Goal: Task Accomplishment & Management: Manage account settings

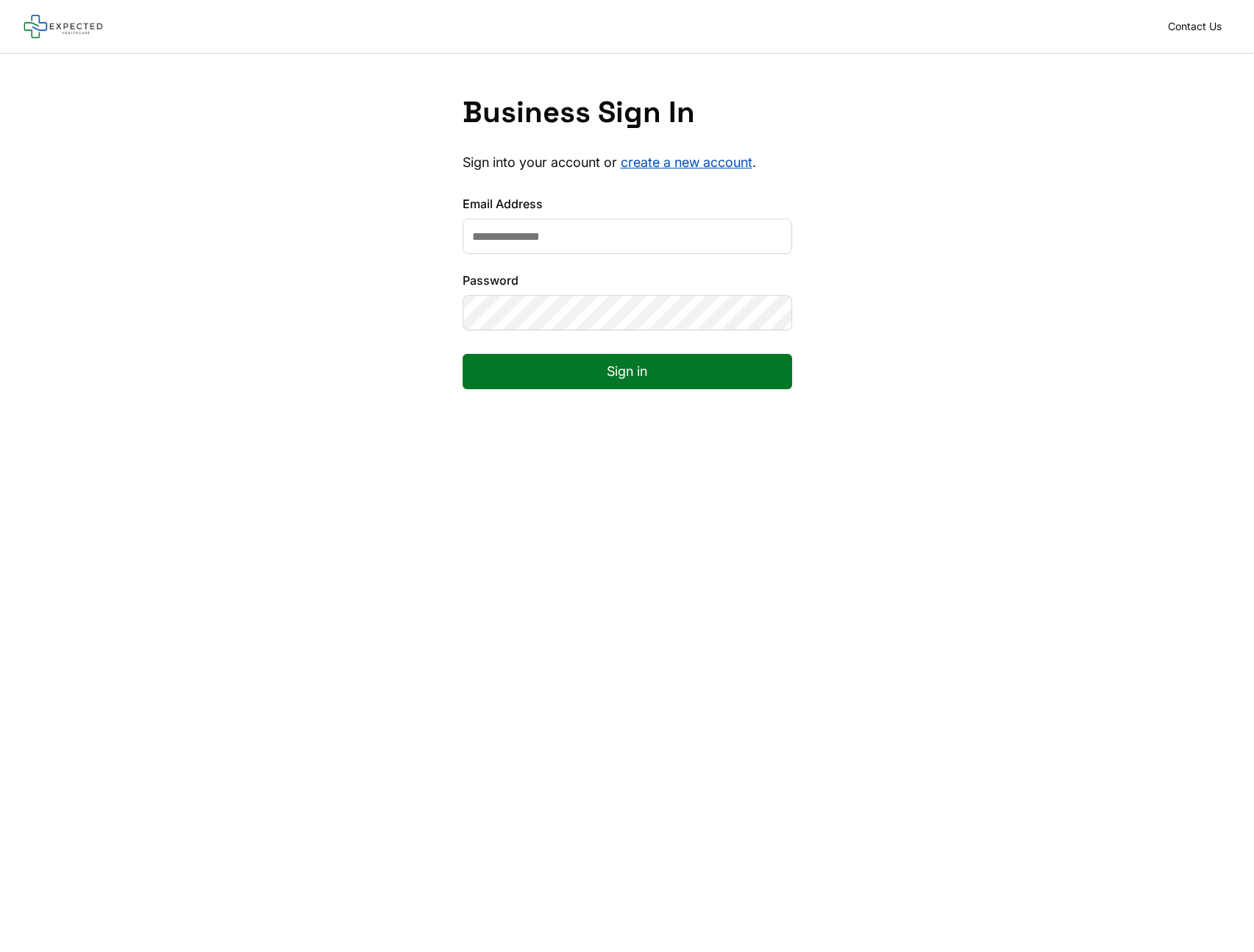
click at [573, 220] on input "Email Address" at bounding box center [627, 237] width 329 height 36
type input "*"
click at [497, 240] on input "Email Address" at bounding box center [627, 237] width 329 height 36
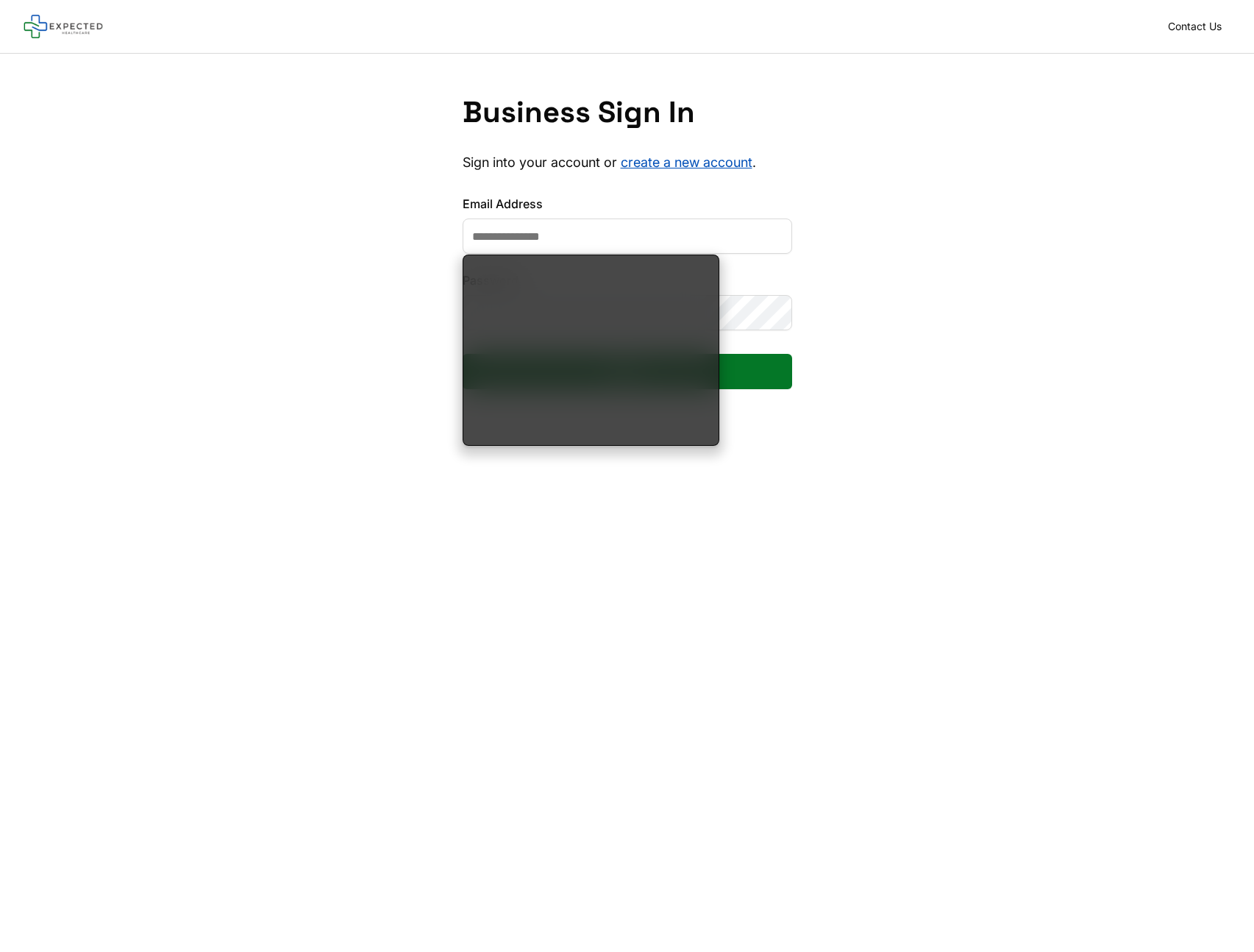
type input "**********"
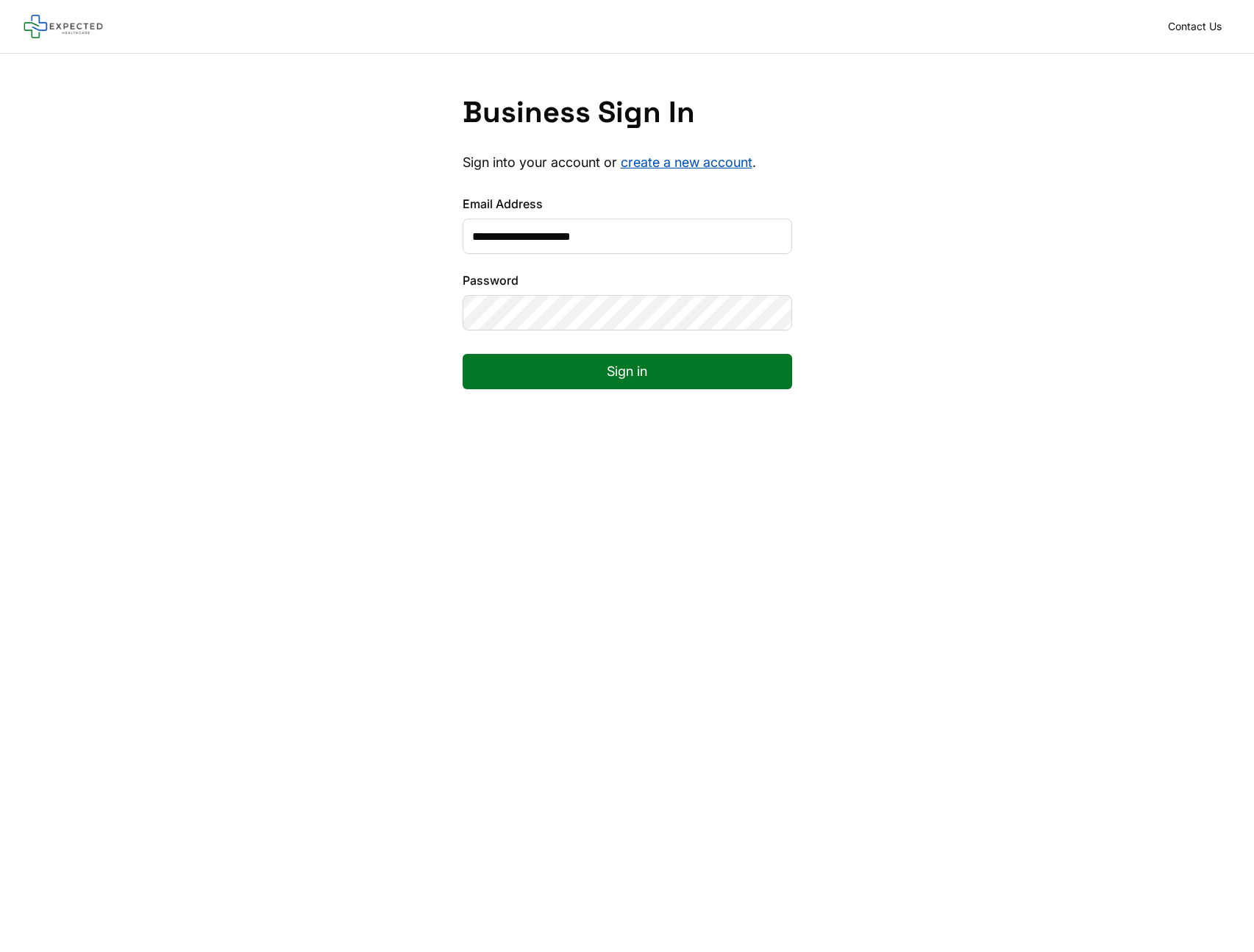
click at [590, 363] on button "Sign in" at bounding box center [627, 371] width 329 height 36
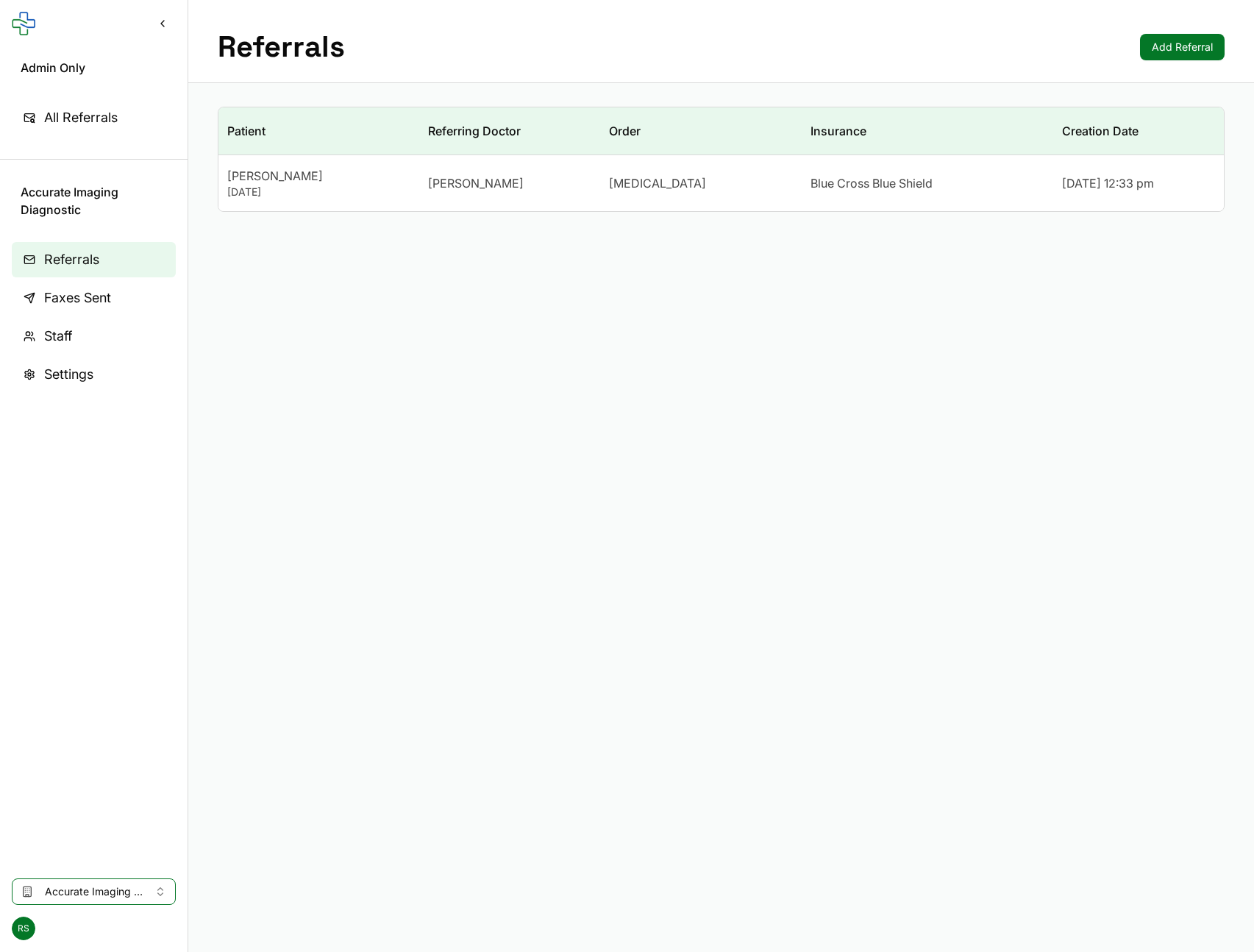
click at [402, 186] on div "August 15, 1984" at bounding box center [318, 192] width 183 height 15
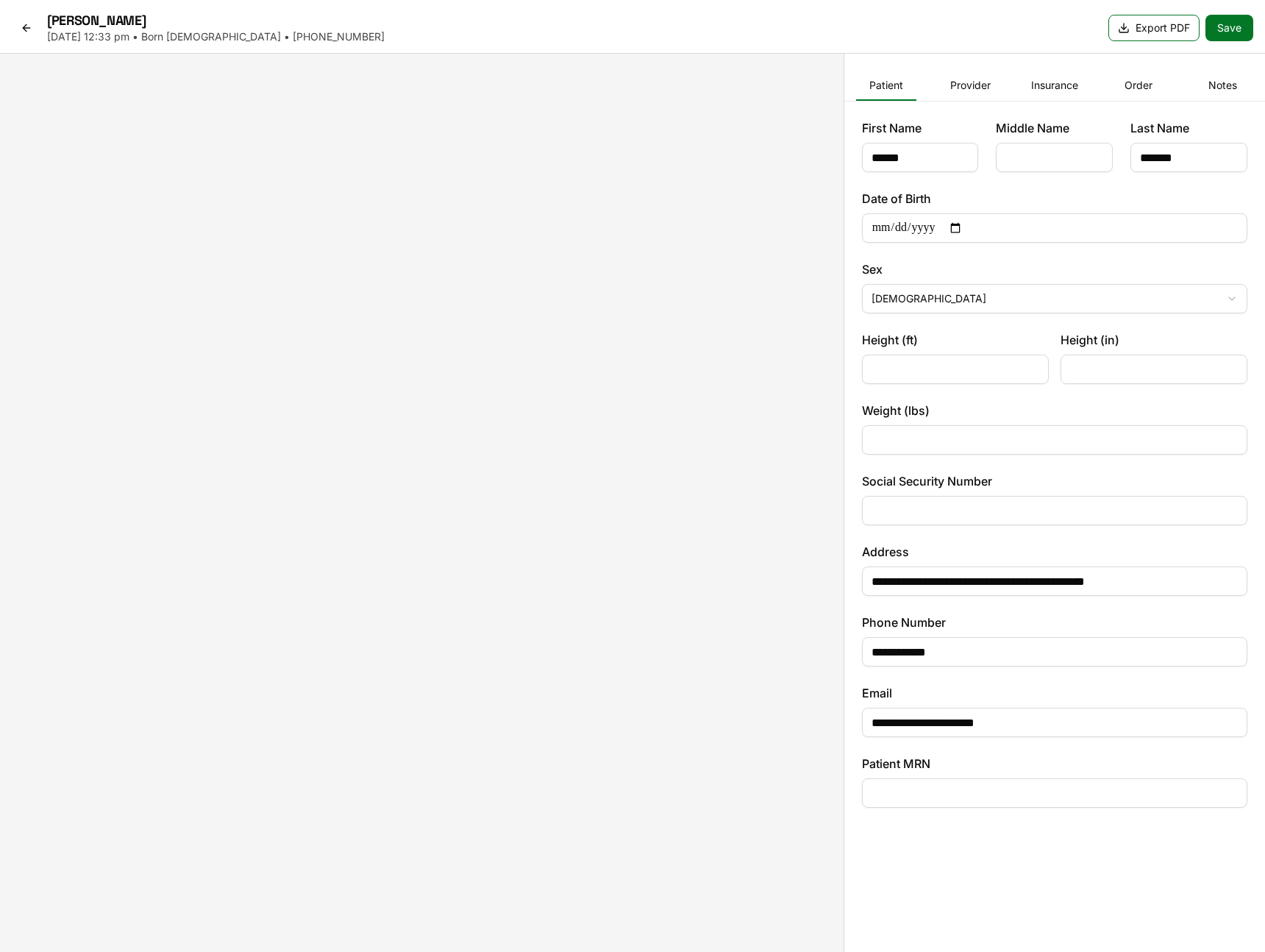
click at [24, 28] on icon at bounding box center [27, 27] width 12 height 12
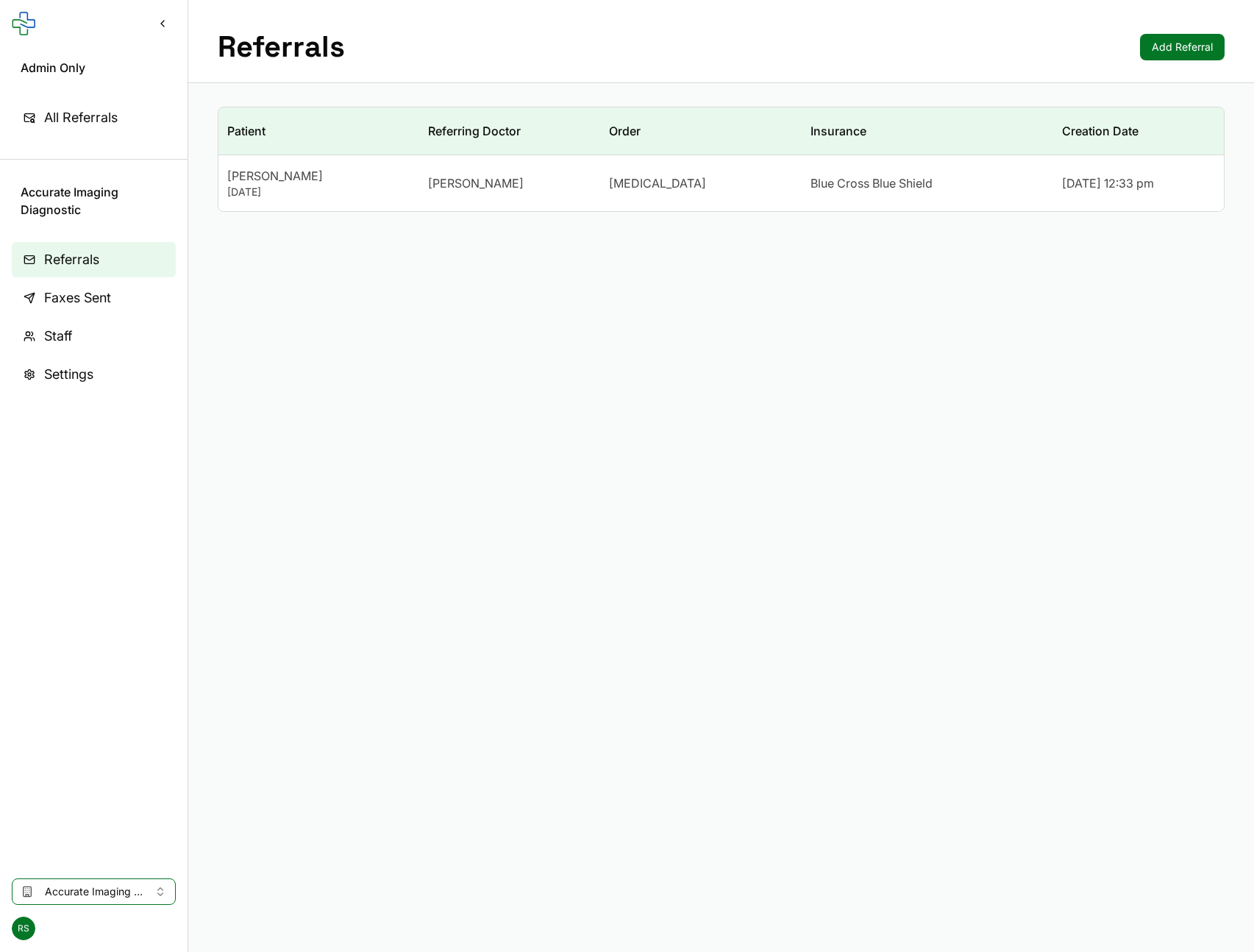
click at [67, 888] on span "Accurate Imaging Diagnostic" at bounding box center [94, 891] width 98 height 15
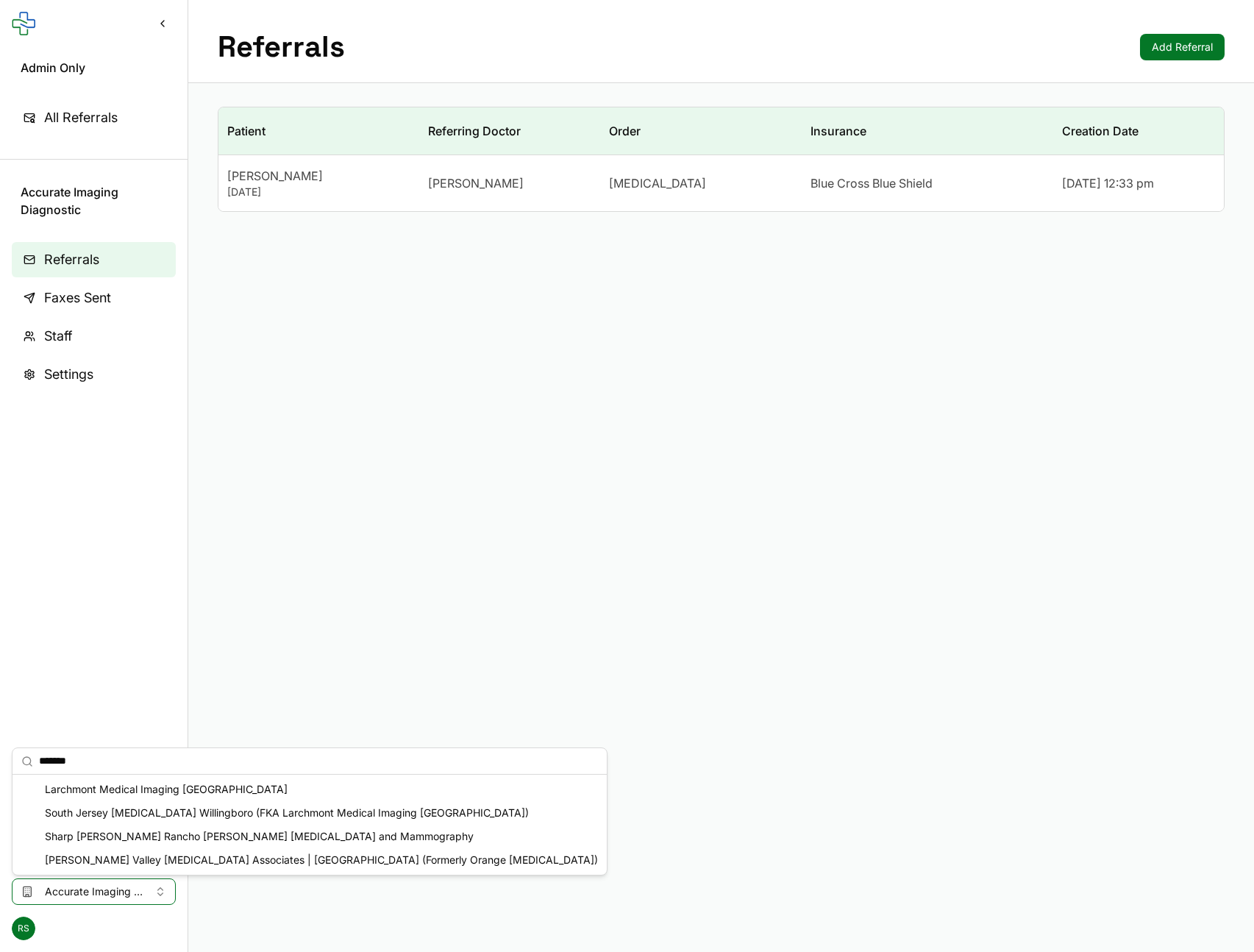
type input "*******"
click at [206, 788] on div "Larchmont Medical Imaging Mount Laurel" at bounding box center [309, 789] width 589 height 23
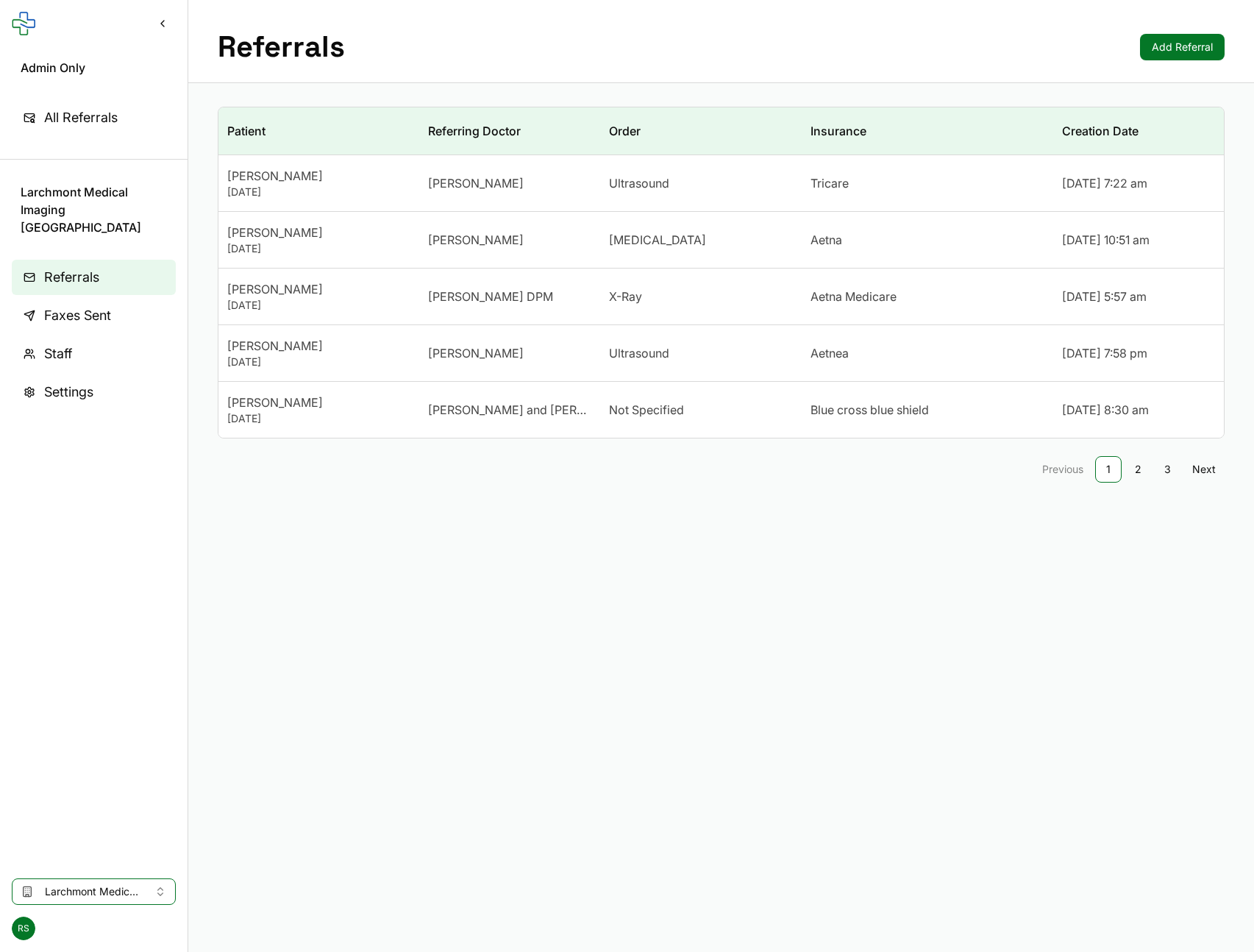
click at [489, 200] on td "Feeney" at bounding box center [510, 183] width 181 height 57
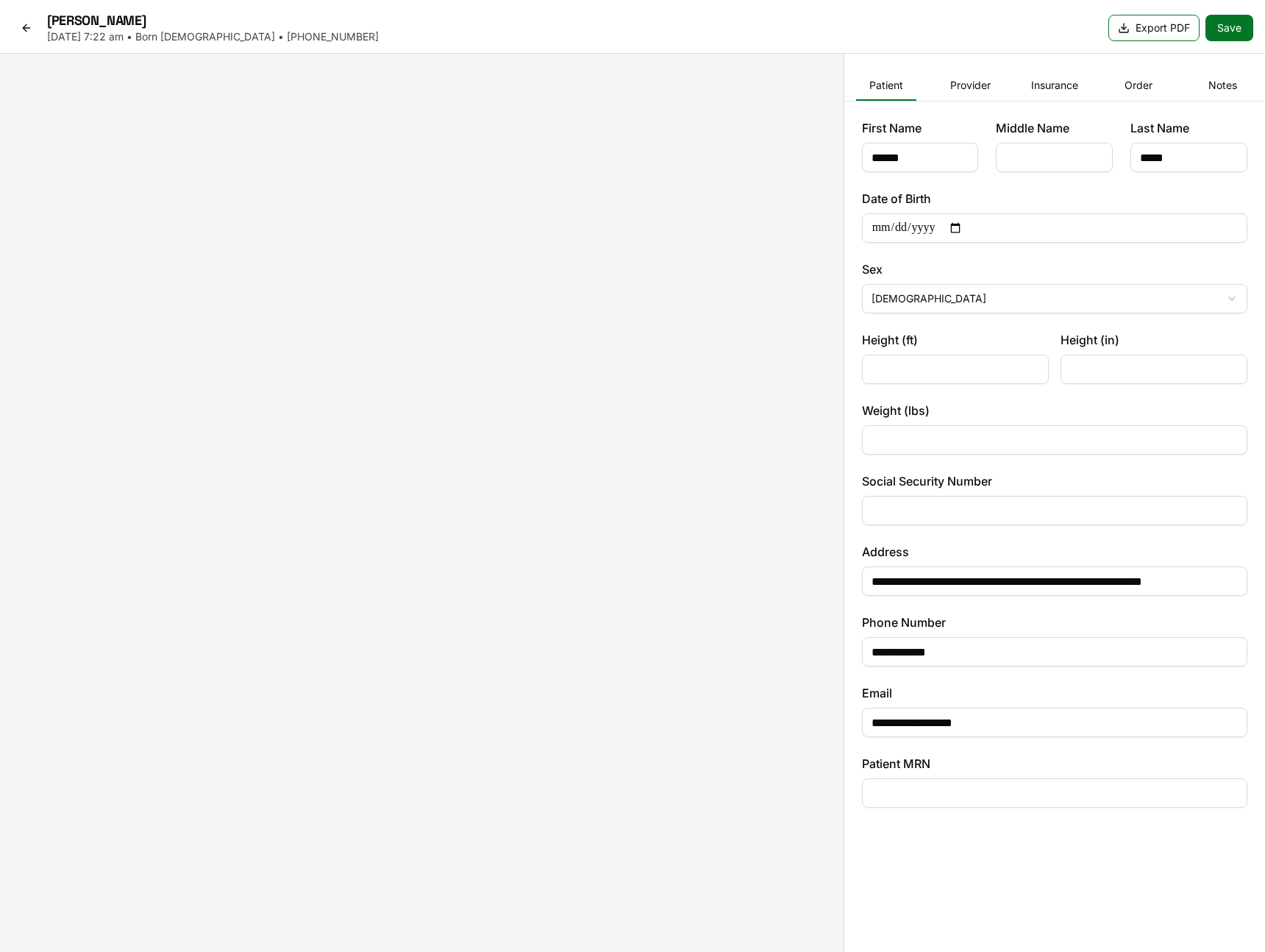
click at [36, 28] on link at bounding box center [27, 27] width 29 height 23
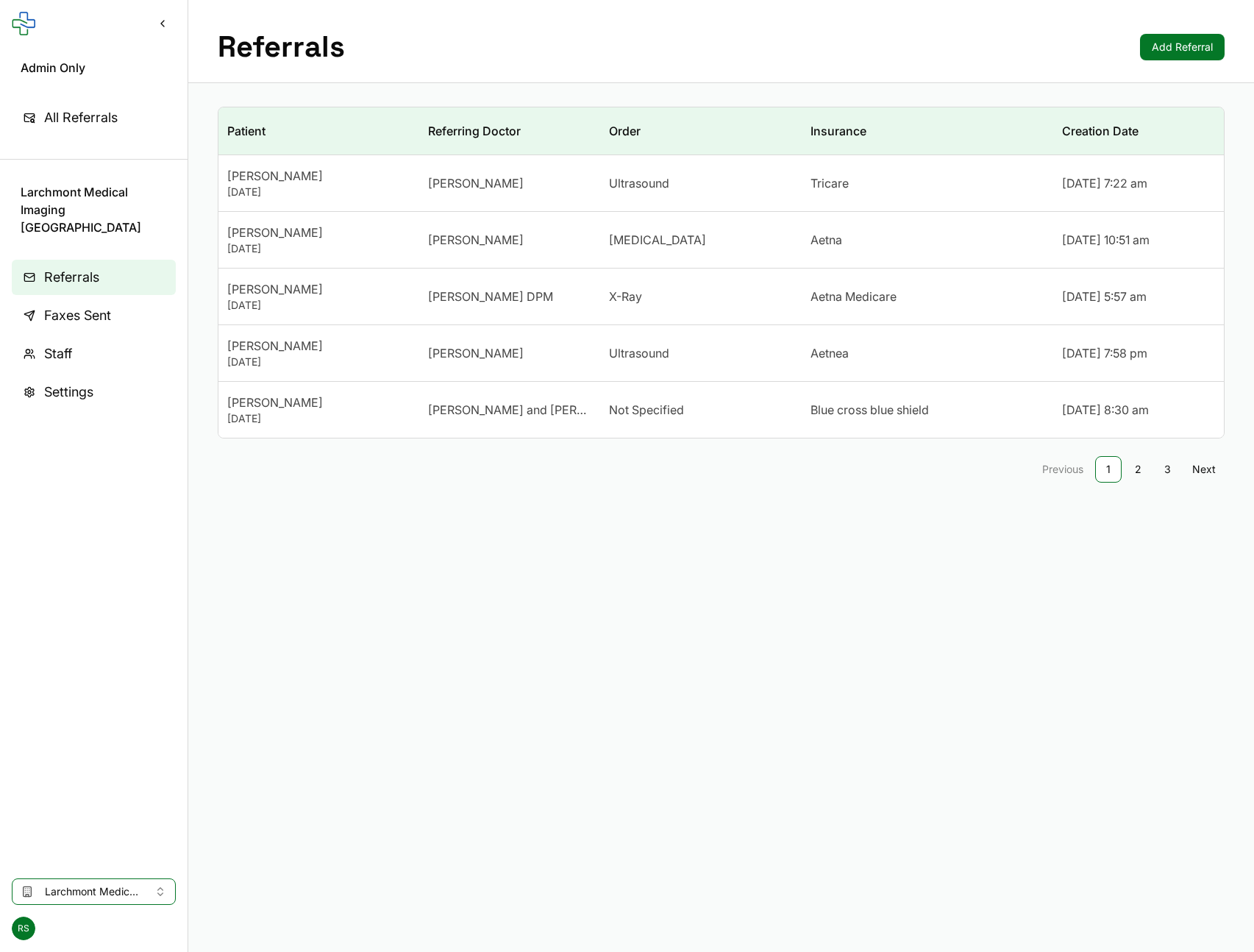
click at [441, 256] on td "Dr. Douglas Berkman" at bounding box center [510, 240] width 181 height 57
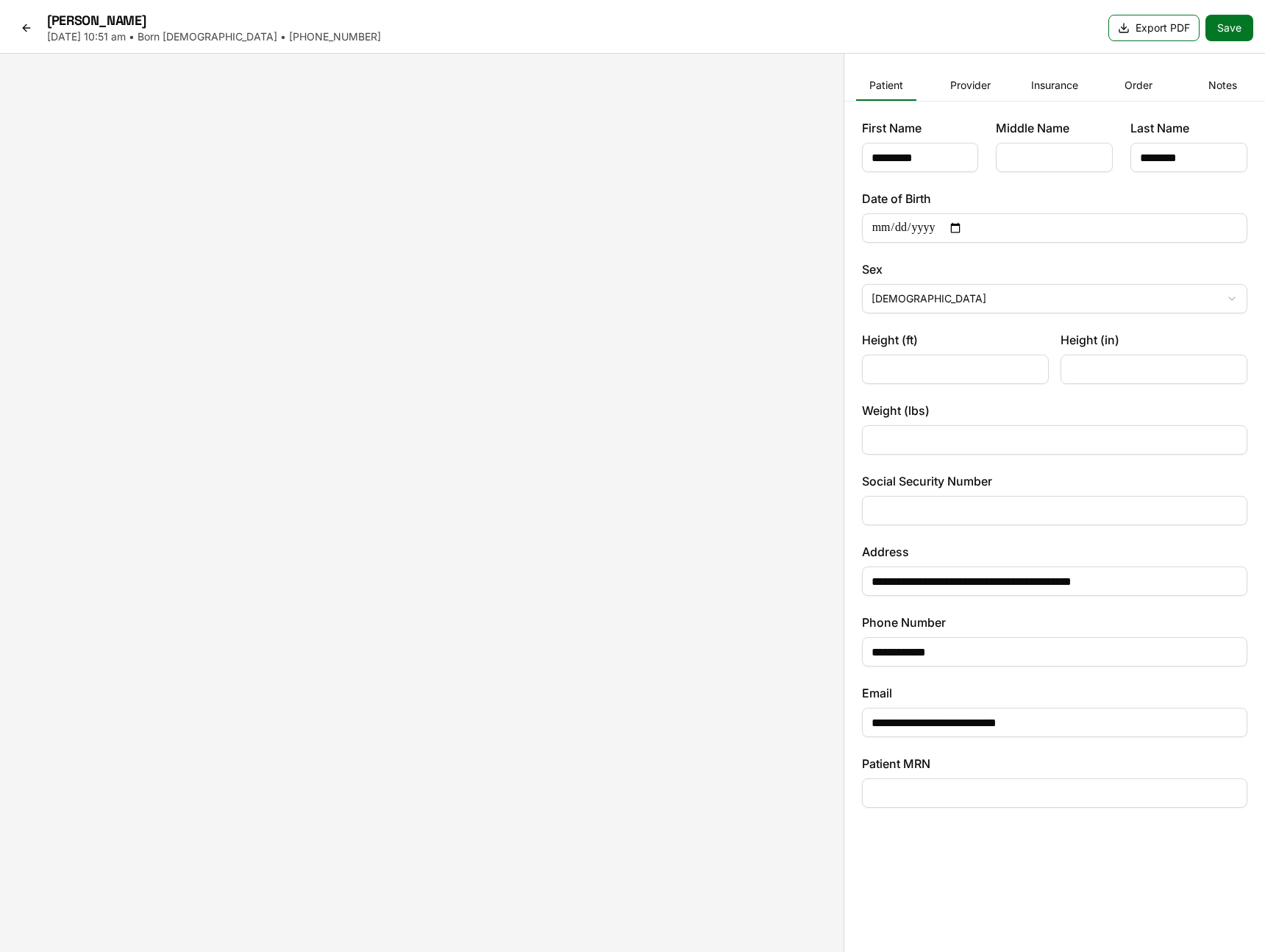
click at [27, 37] on link at bounding box center [27, 27] width 29 height 23
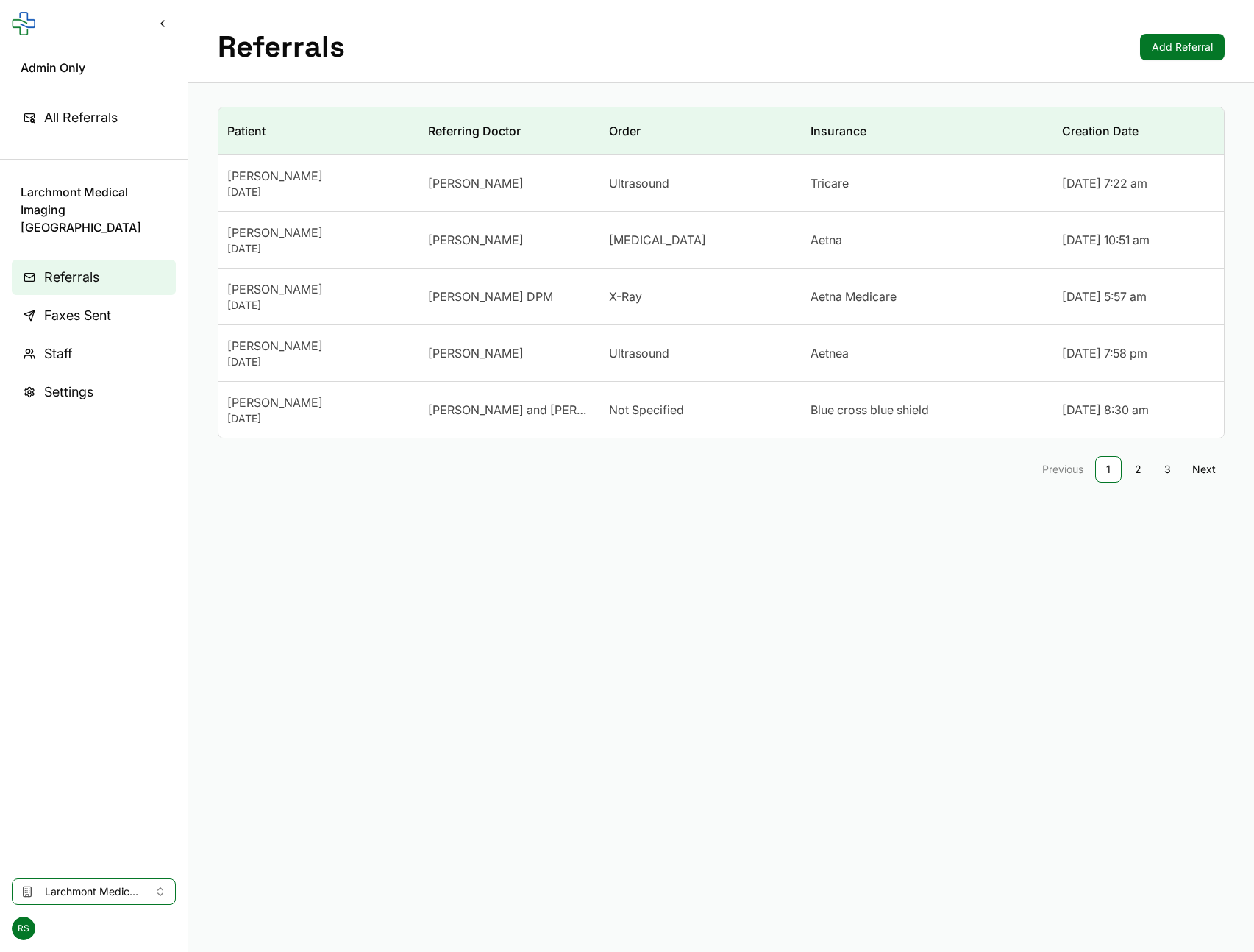
click at [414, 317] on td "Monica Lee July 6, 1955" at bounding box center [319, 296] width 201 height 57
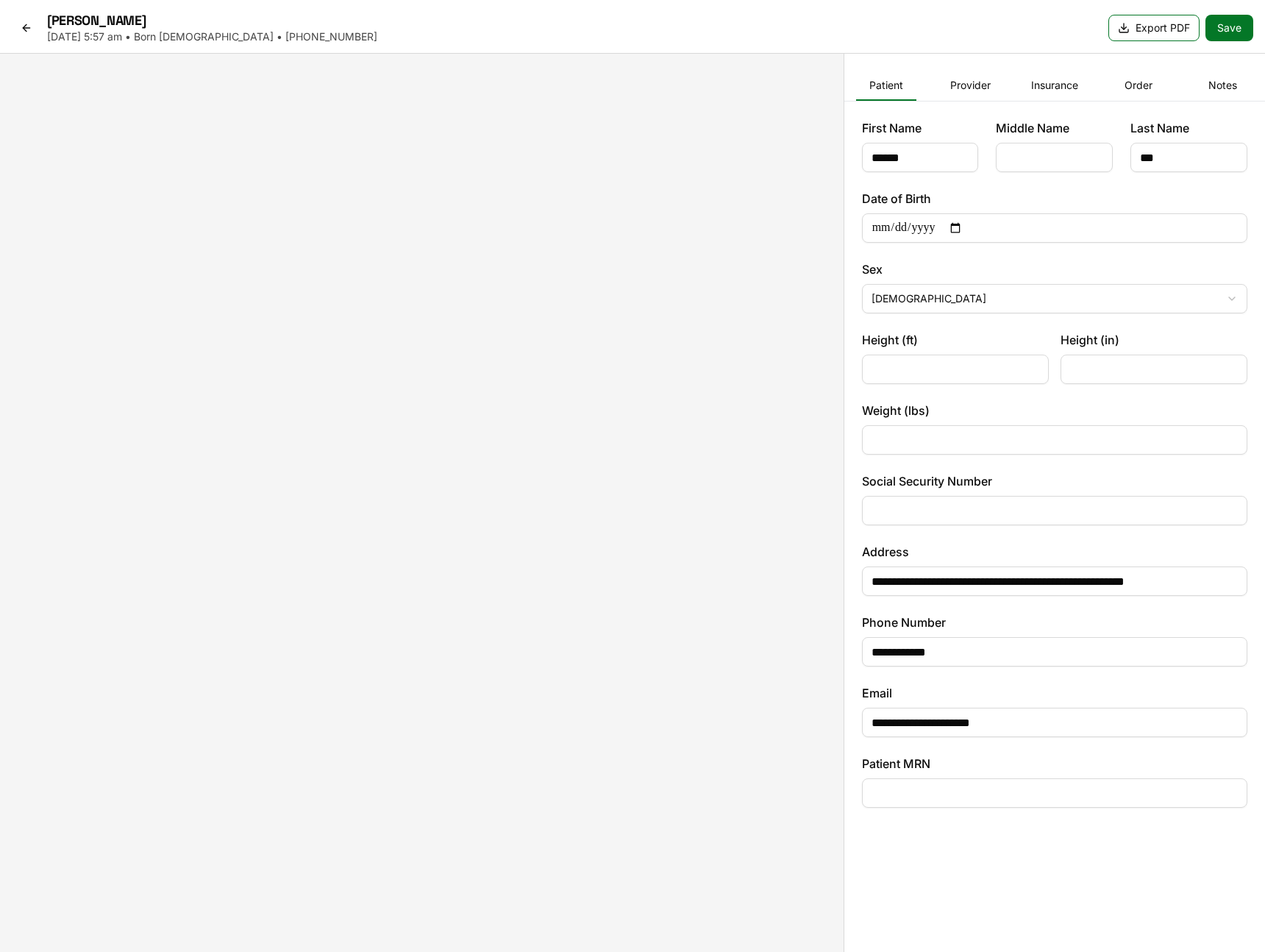
click at [28, 28] on icon at bounding box center [27, 27] width 12 height 12
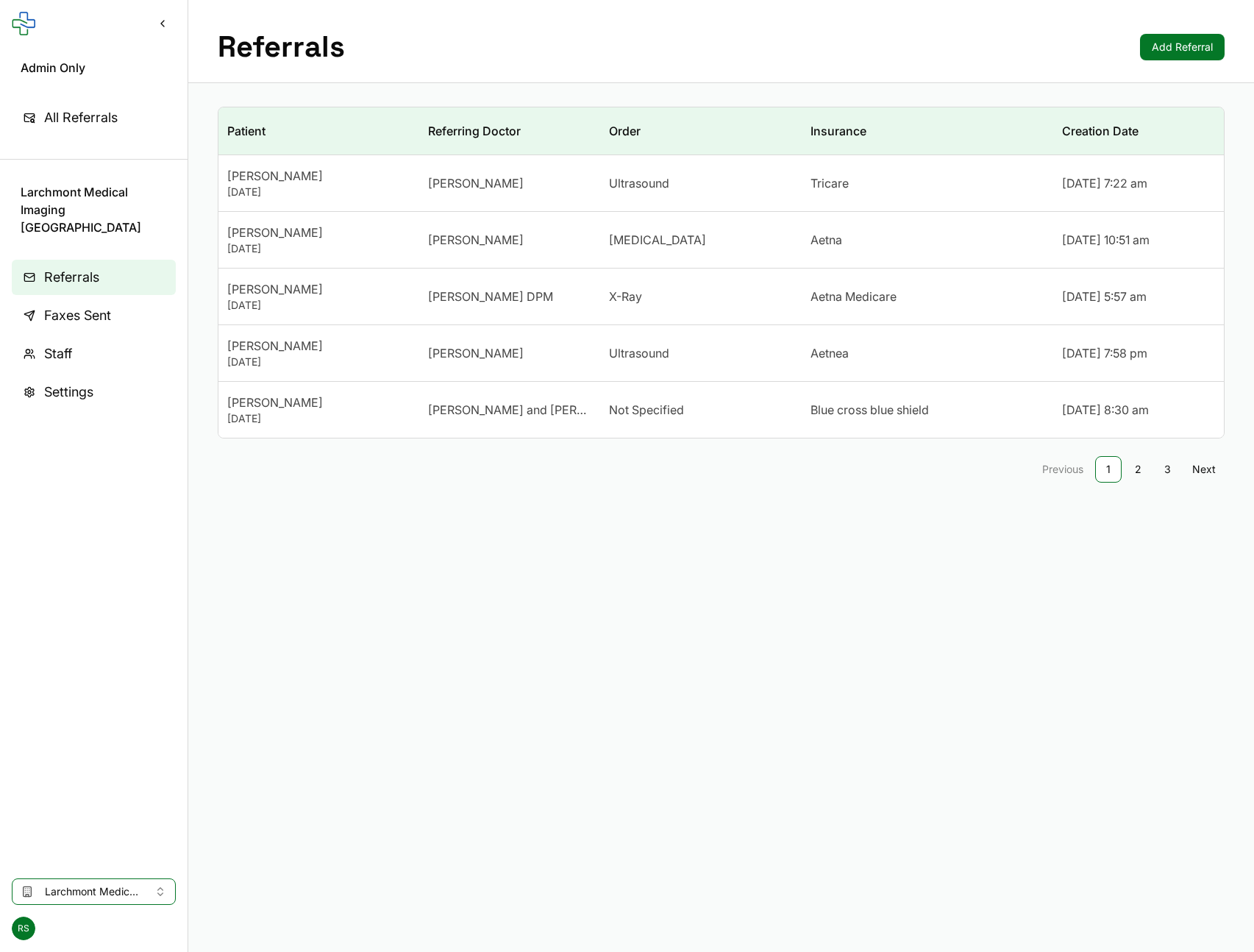
click at [459, 366] on td "Charmaine Dixon" at bounding box center [510, 354] width 181 height 57
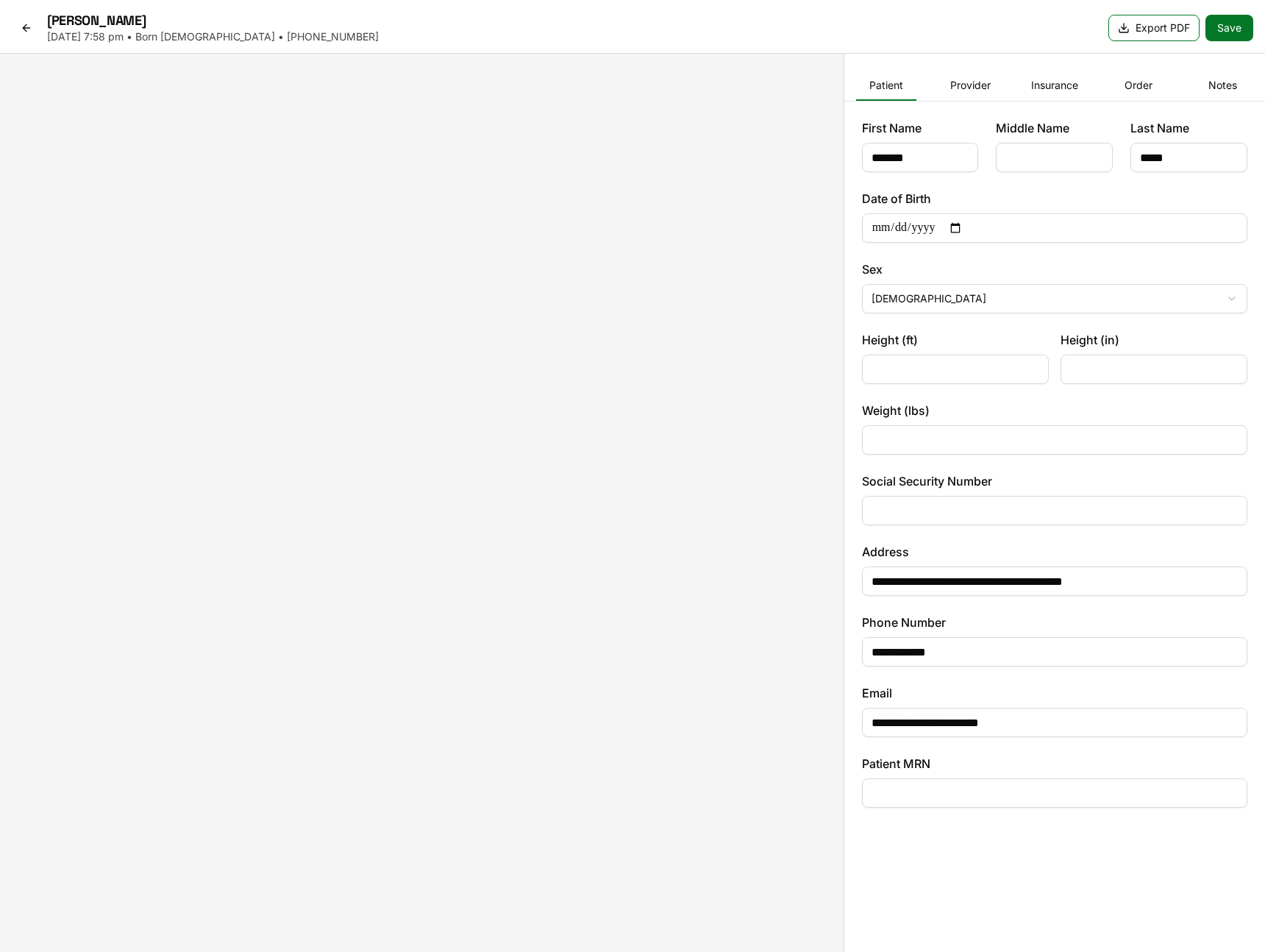
click at [21, 29] on icon at bounding box center [27, 27] width 12 height 12
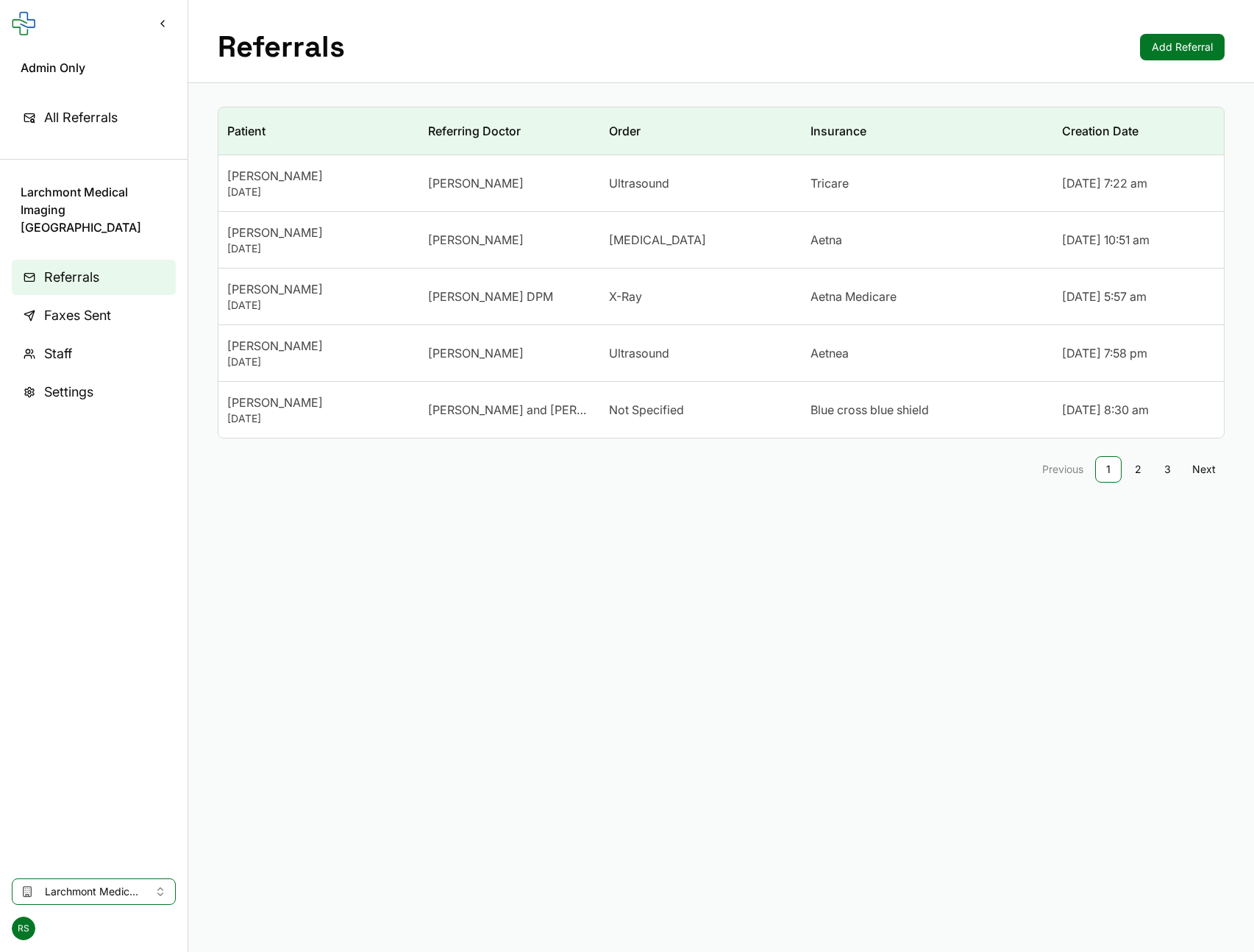
click at [525, 418] on td "Magness and stafford obgyn" at bounding box center [510, 410] width 181 height 57
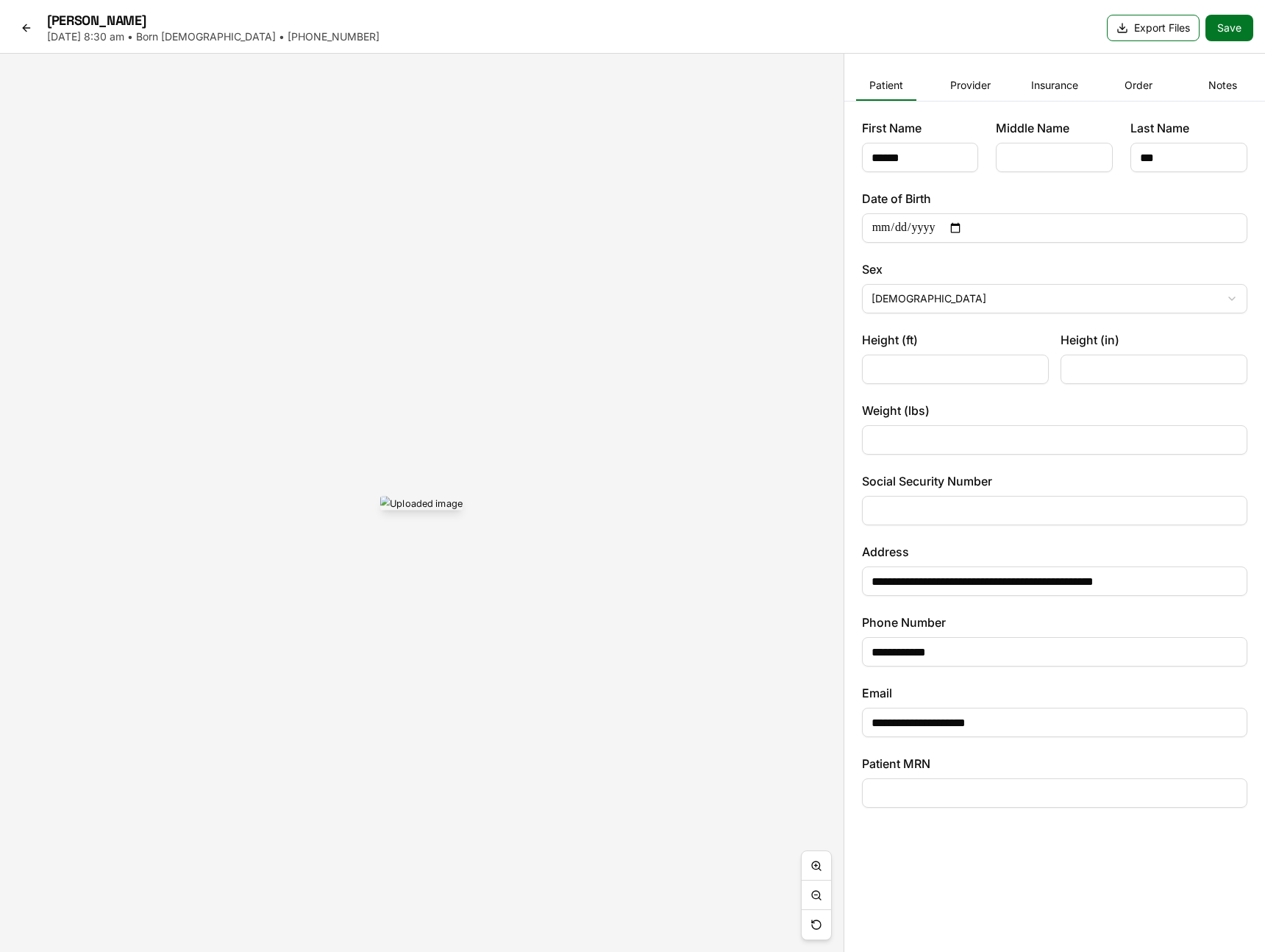
click at [27, 31] on icon at bounding box center [27, 27] width 12 height 12
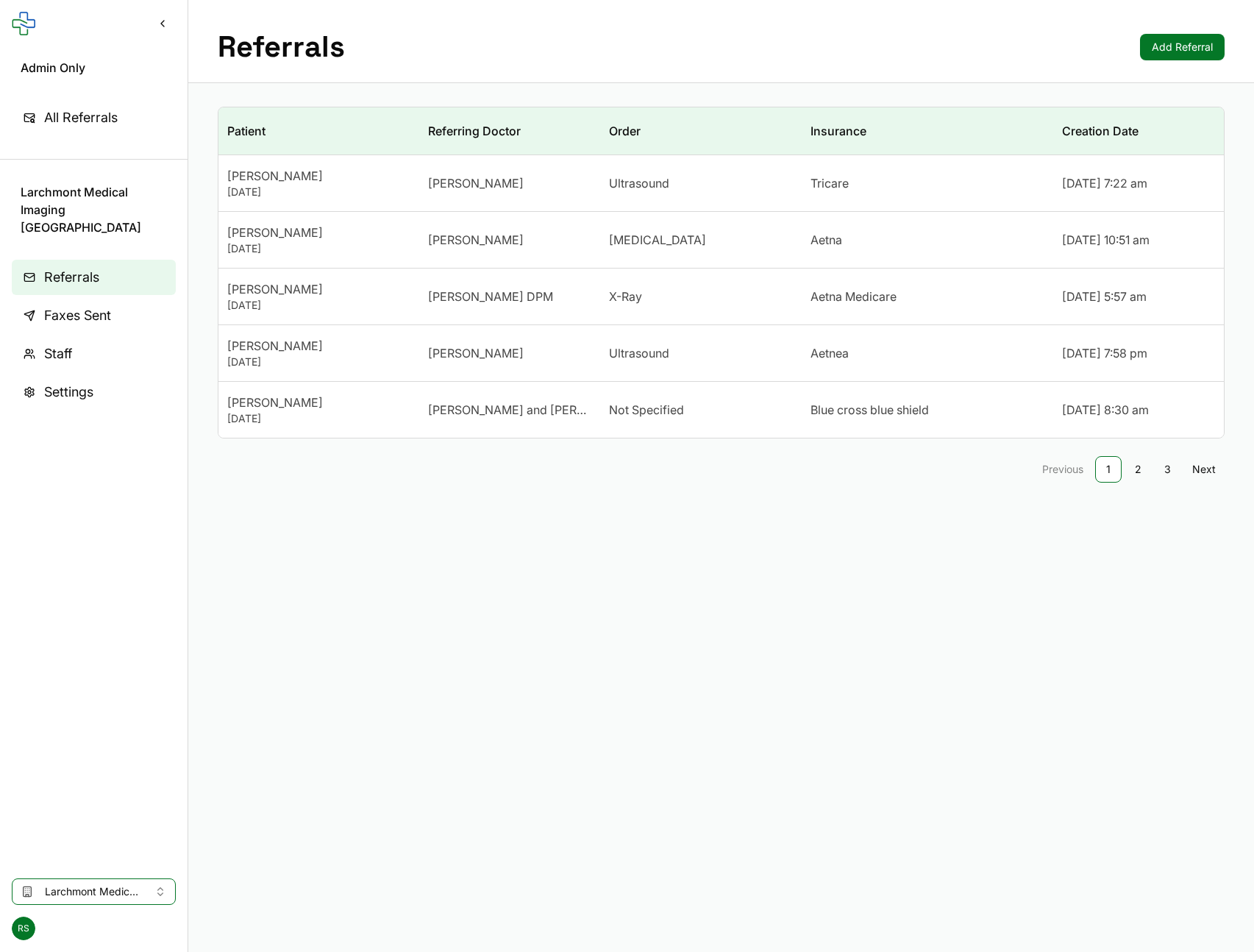
click at [1139, 466] on link "2" at bounding box center [1138, 469] width 27 height 27
click at [287, 192] on div "June 14, 1954" at bounding box center [318, 192] width 183 height 15
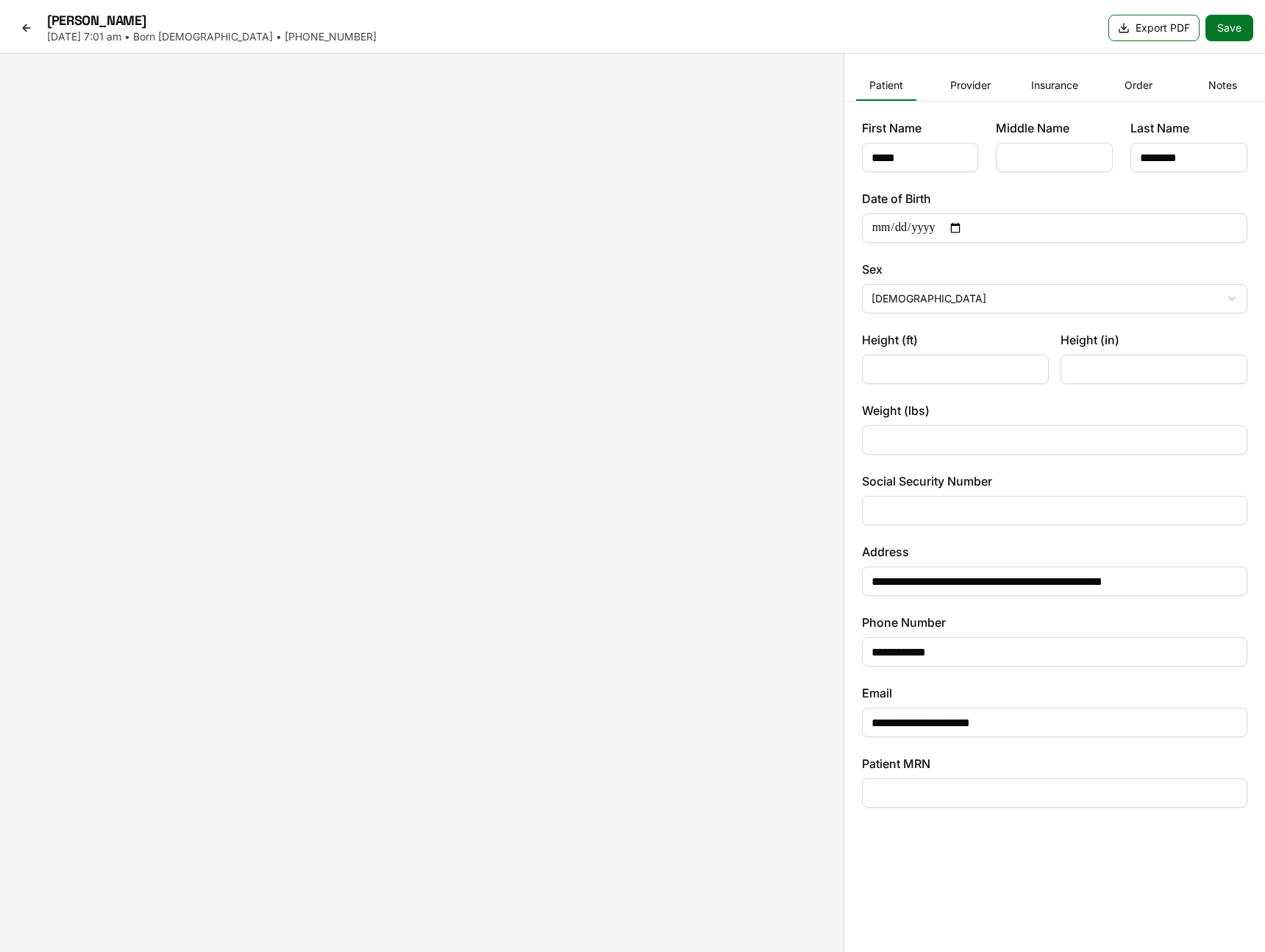
click at [29, 21] on link at bounding box center [27, 27] width 29 height 23
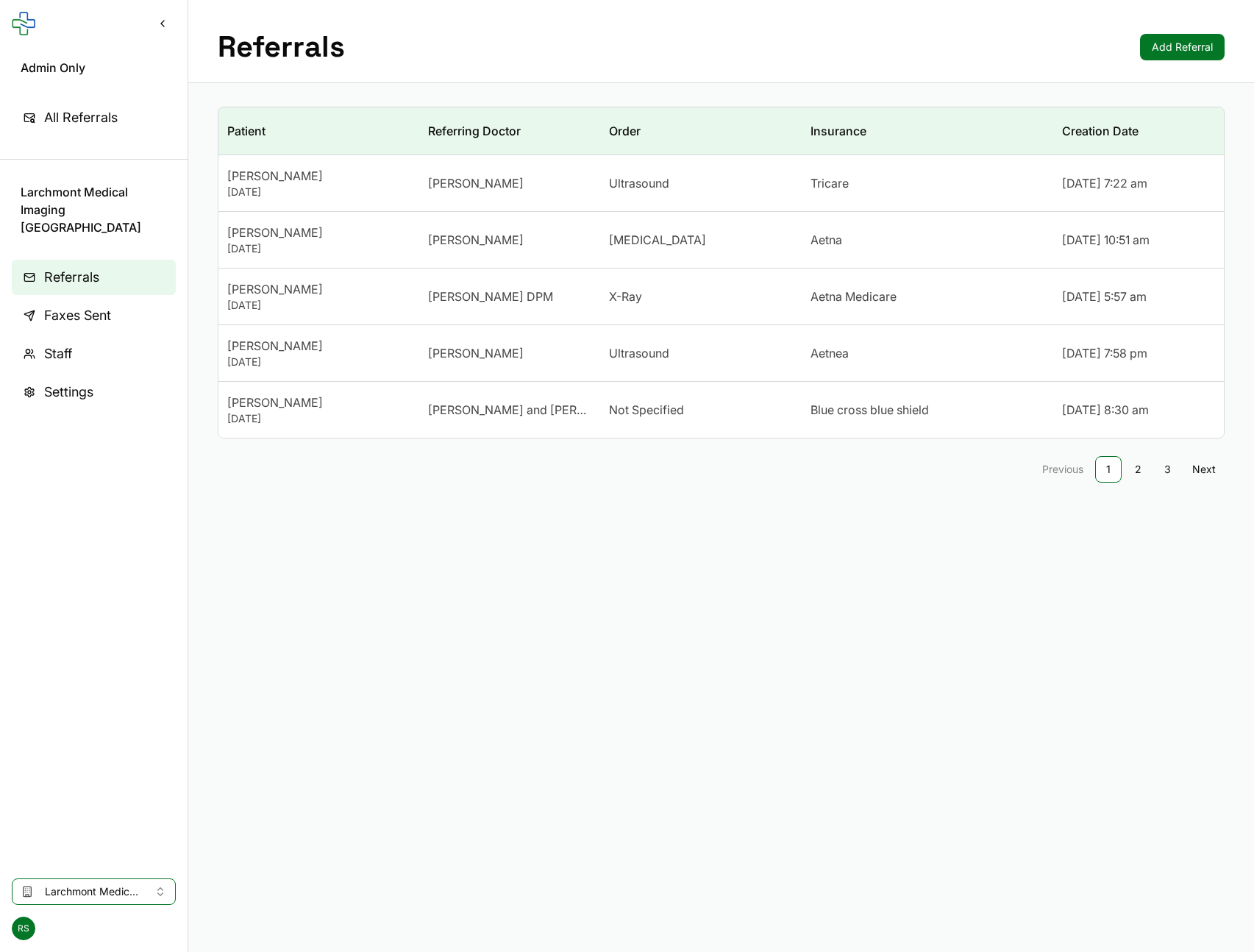
click at [654, 397] on td "Not Specified" at bounding box center [700, 410] width 201 height 57
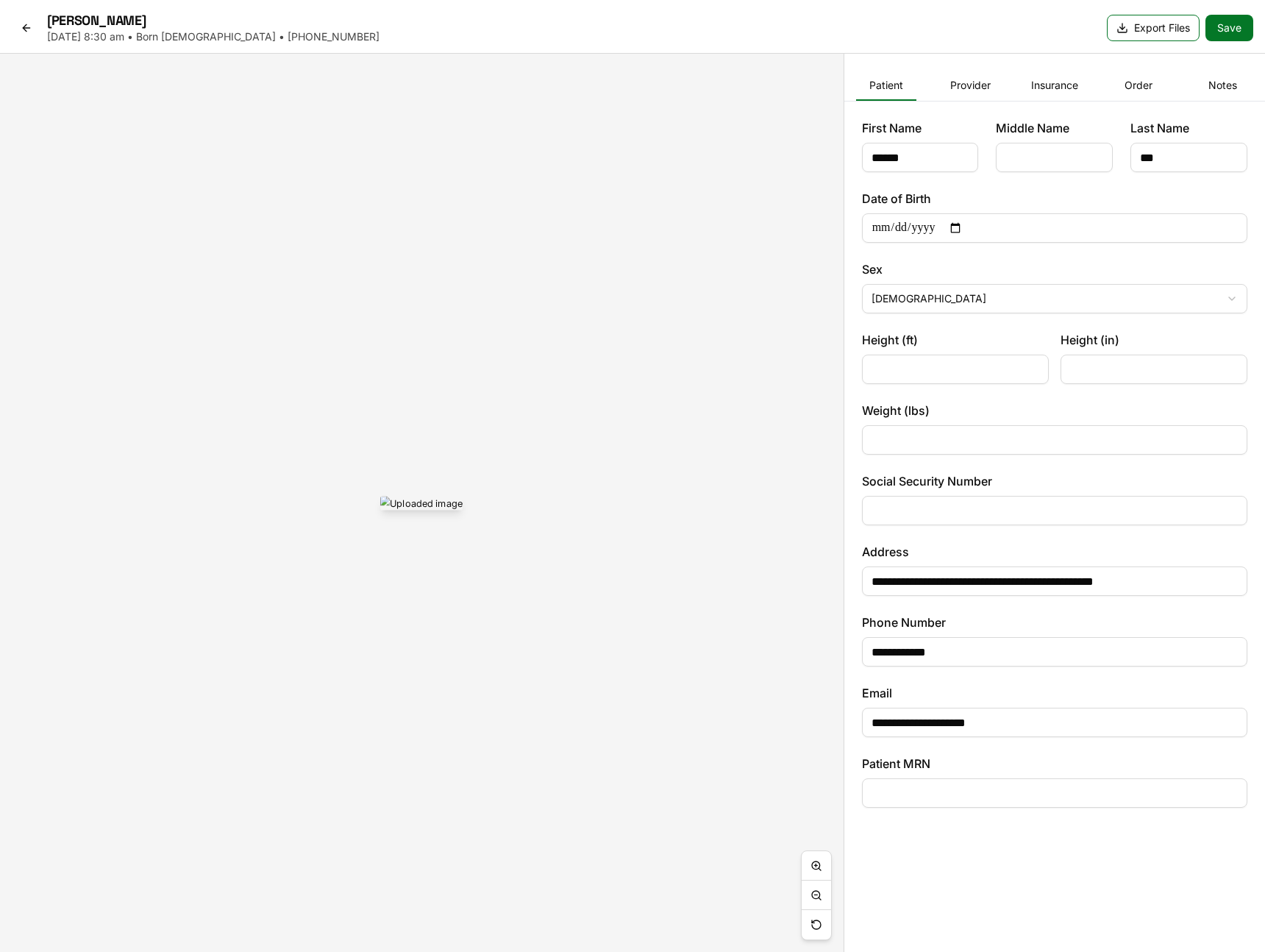
click at [1151, 24] on button "Export Files" at bounding box center [1153, 27] width 93 height 27
click at [750, 266] on div at bounding box center [421, 502] width 844 height 898
drag, startPoint x: 645, startPoint y: 543, endPoint x: 589, endPoint y: 464, distance: 96.8
click at [523, 485] on img at bounding box center [482, 478] width 82 height 14
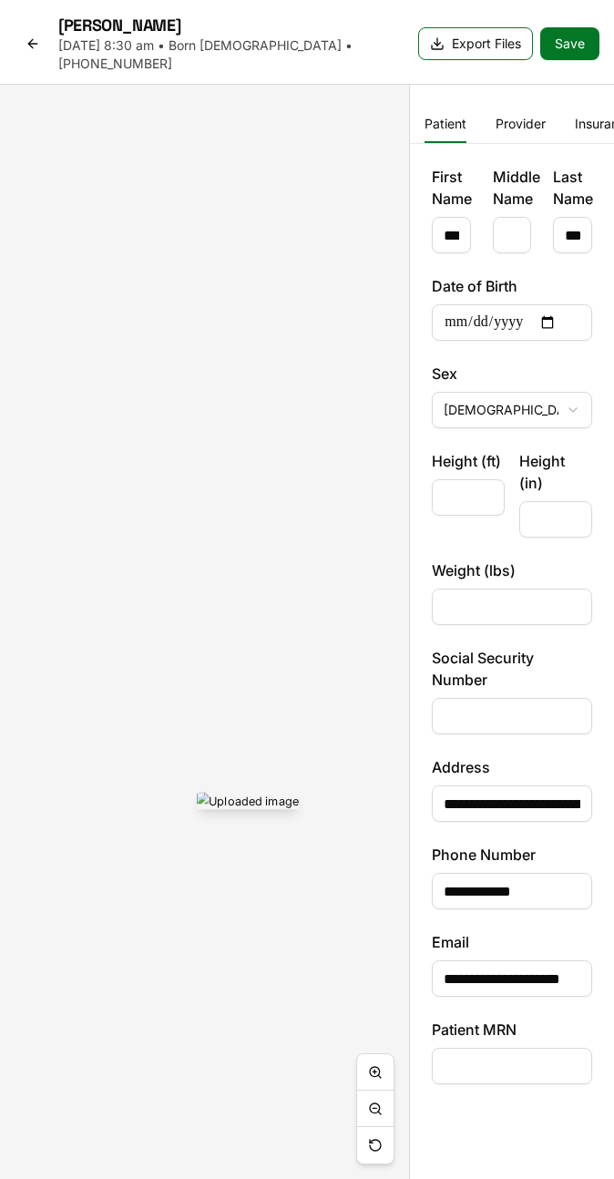
click at [197, 792] on img at bounding box center [248, 800] width 102 height 17
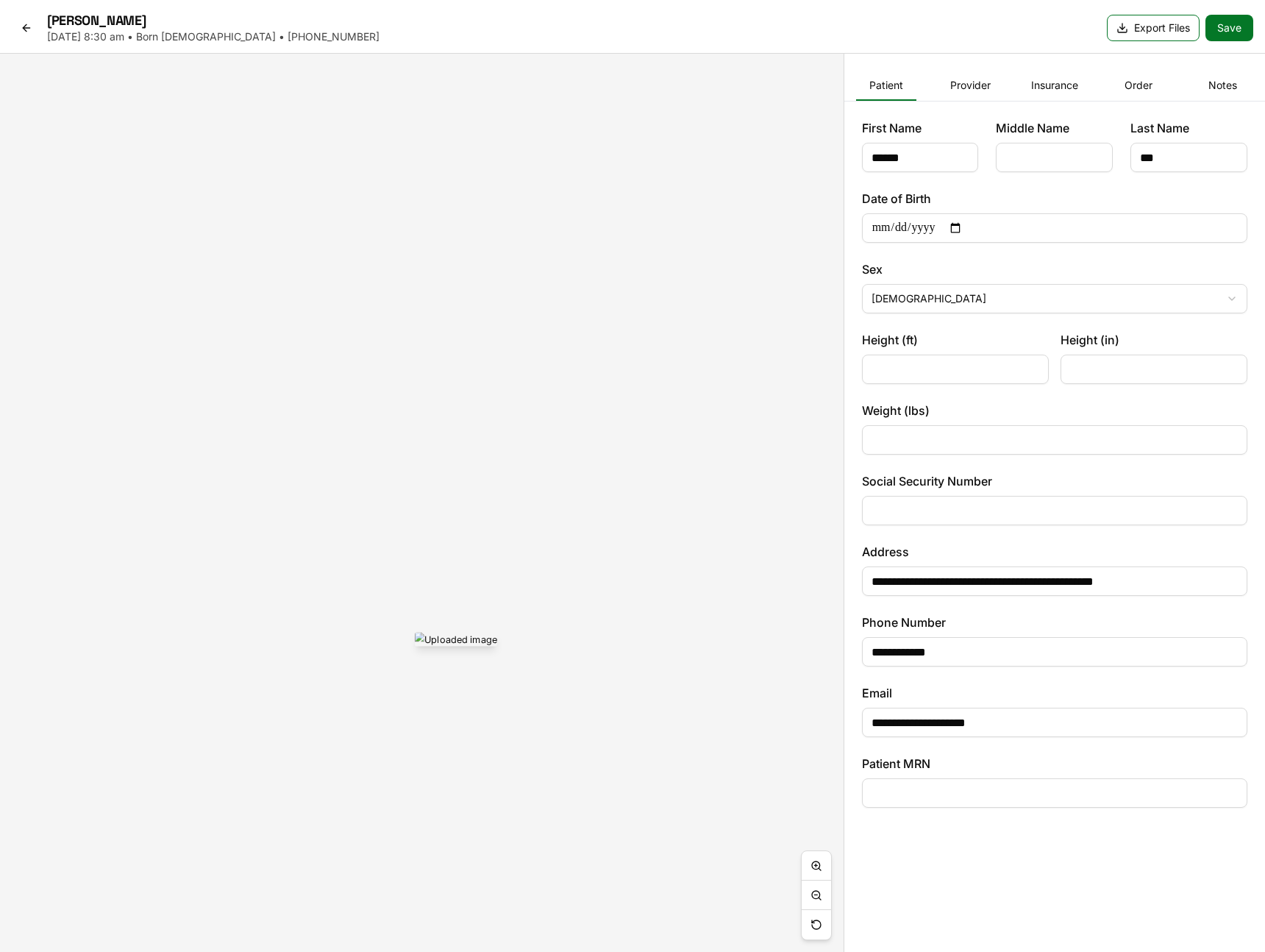
click at [569, 157] on div at bounding box center [421, 502] width 844 height 898
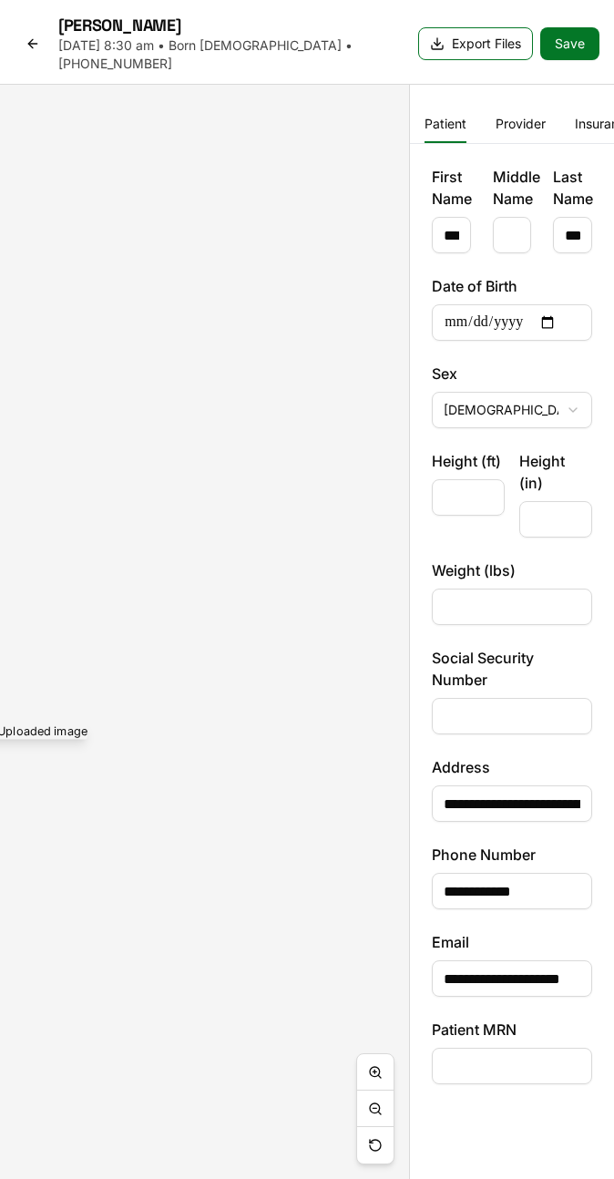
click at [383, 240] on div at bounding box center [204, 632] width 409 height 1094
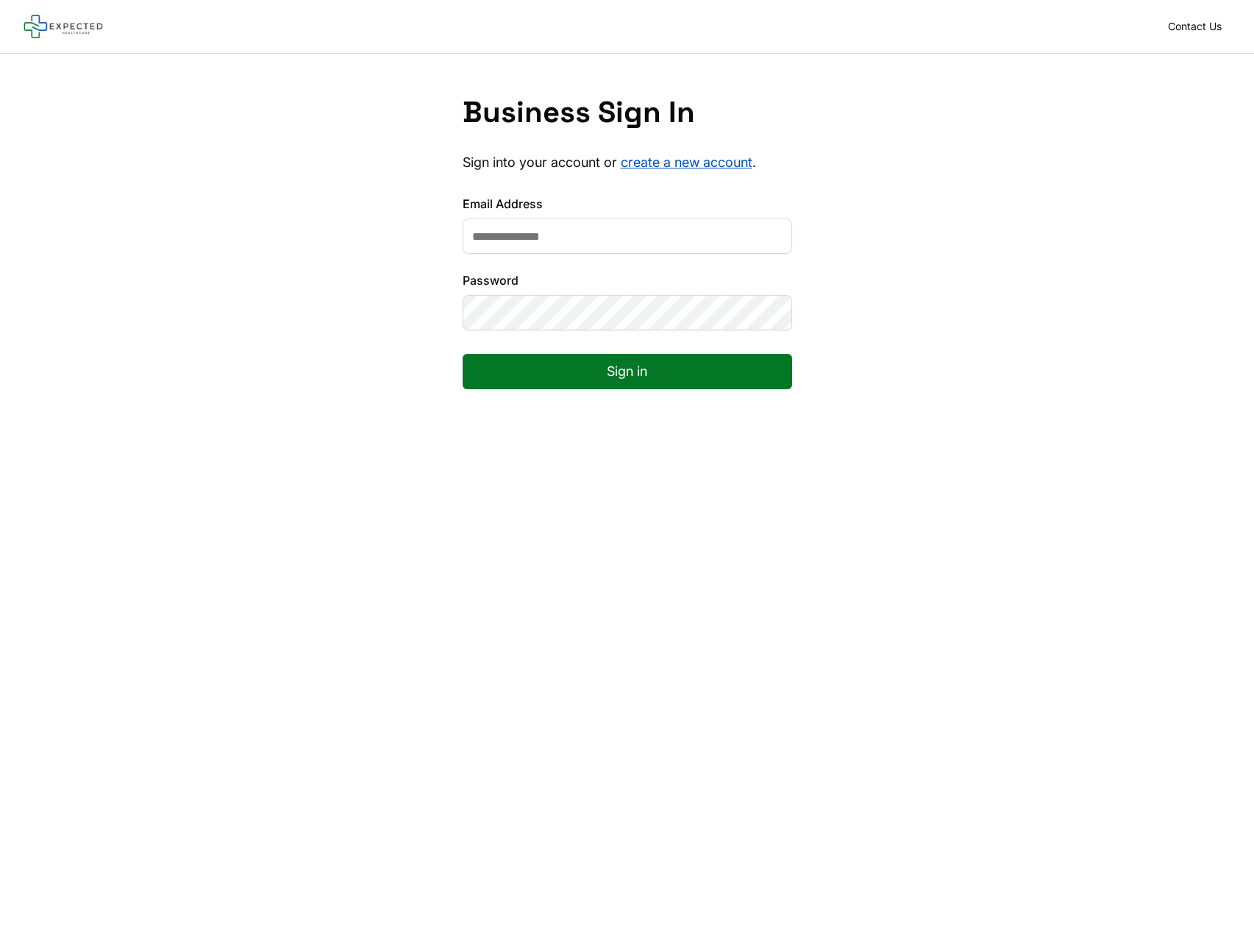
click at [495, 236] on input "Email Address" at bounding box center [627, 237] width 329 height 36
type input "**********"
click at [495, 366] on button "Sign in" at bounding box center [627, 371] width 329 height 36
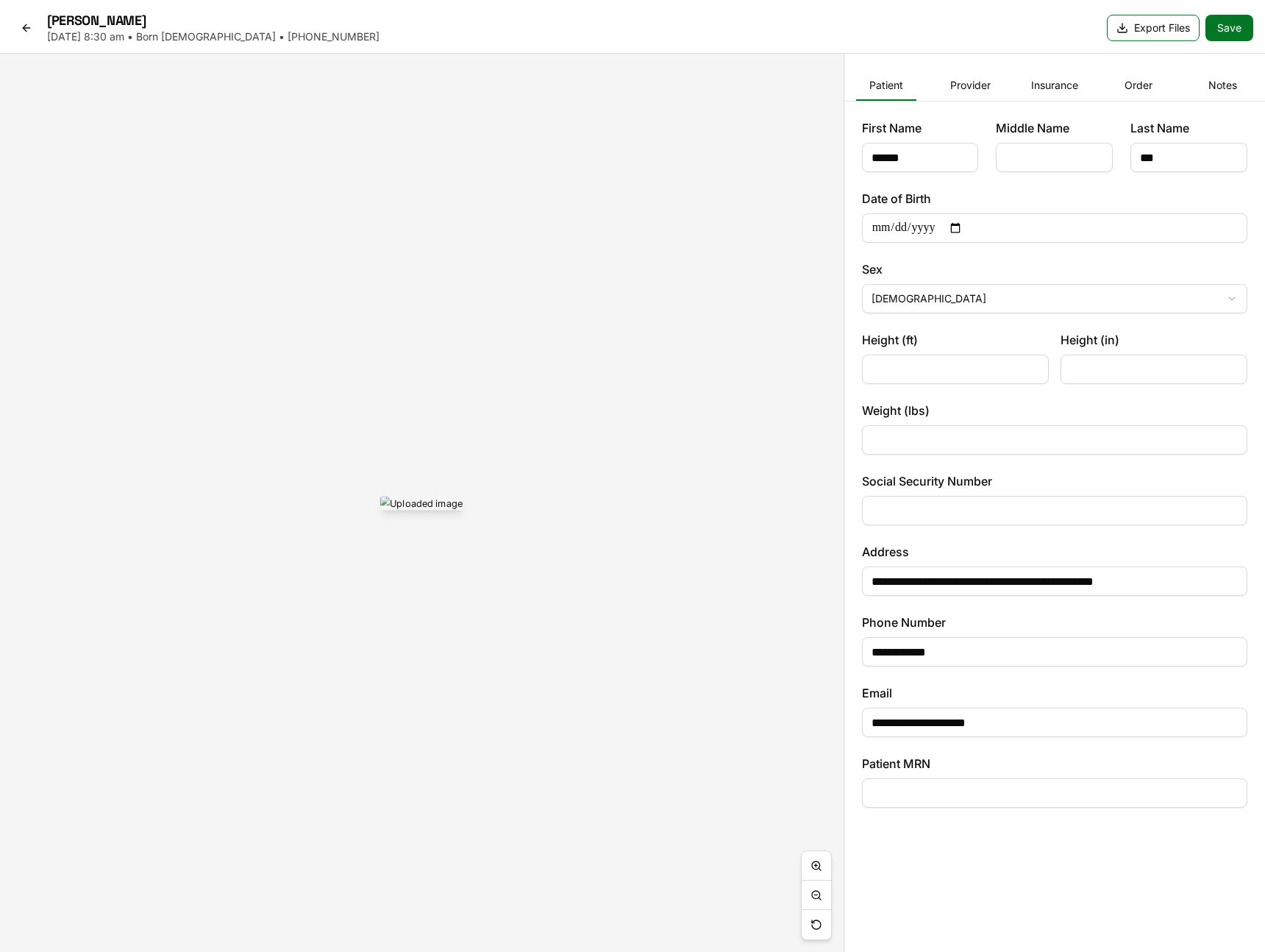
click at [495, 33] on button "Export Files" at bounding box center [1153, 27] width 93 height 27
